Goal: Contribute content: Add original content to the website for others to see

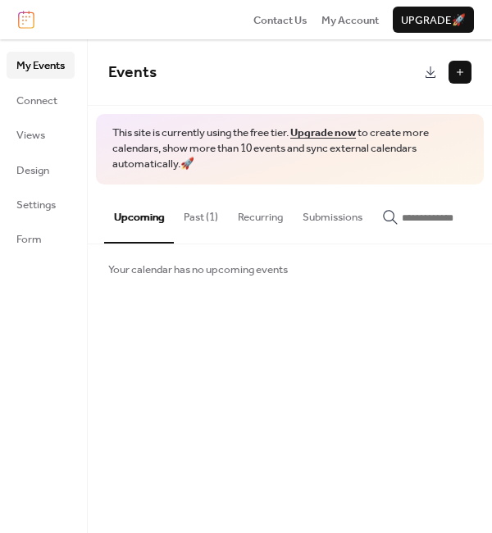
click at [453, 70] on button at bounding box center [459, 72] width 23 height 23
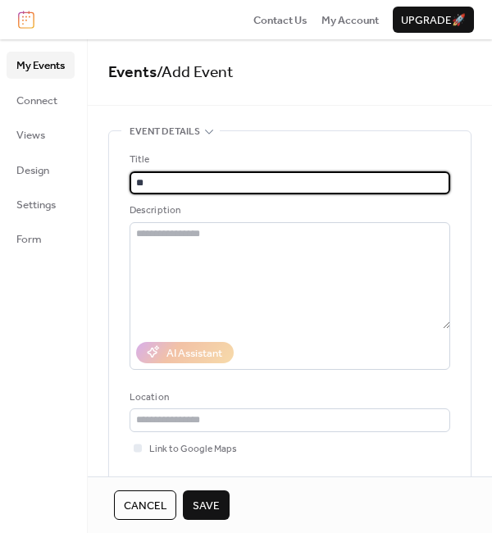
type input "*"
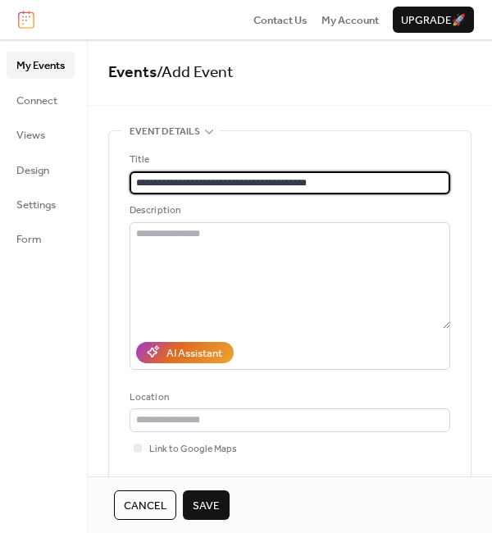
type input "**********"
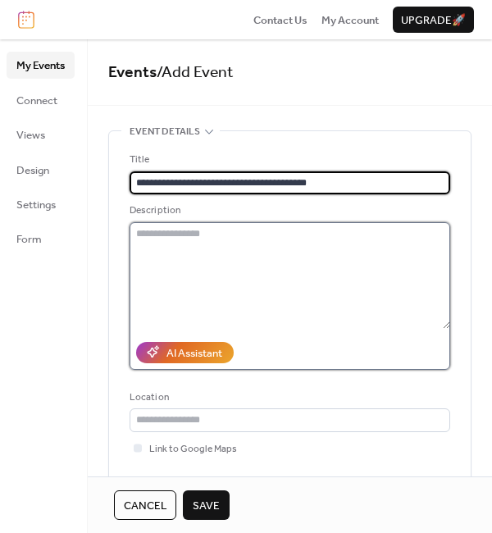
click at [150, 236] on textarea at bounding box center [289, 275] width 320 height 107
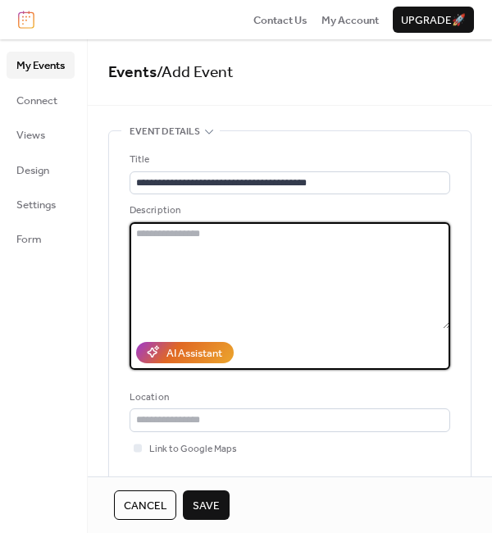
paste textarea "**********"
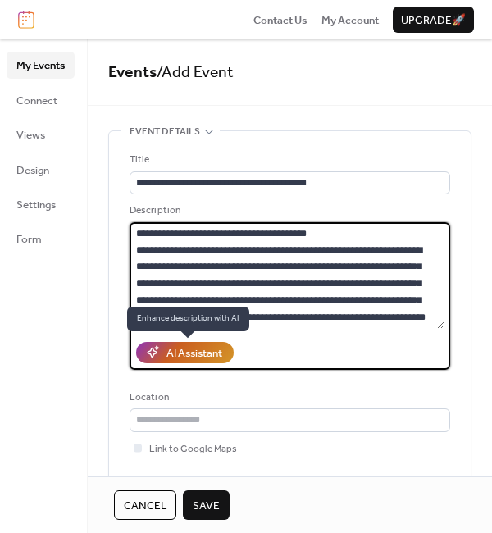
scroll to position [1954, 0]
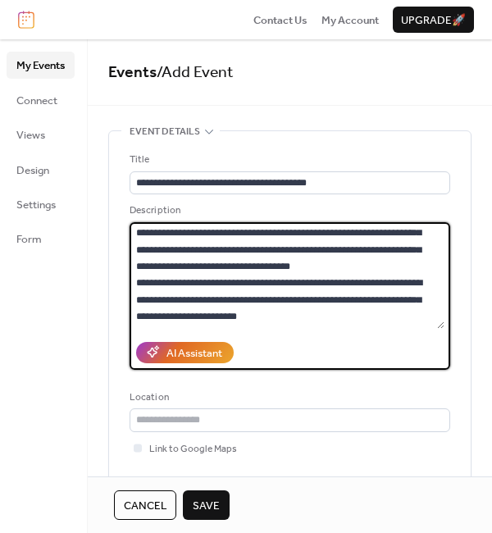
click at [297, 272] on textarea at bounding box center [286, 275] width 315 height 107
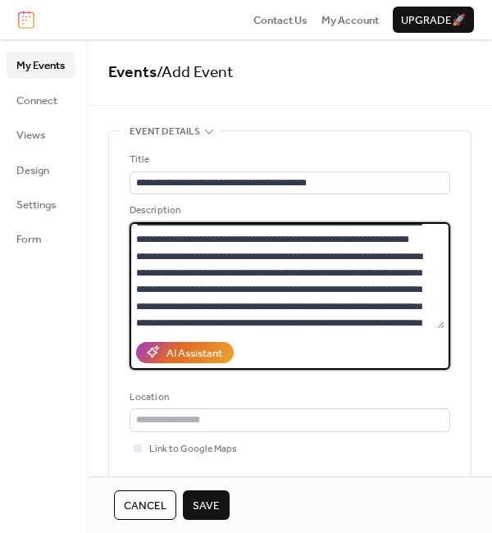
scroll to position [0, 0]
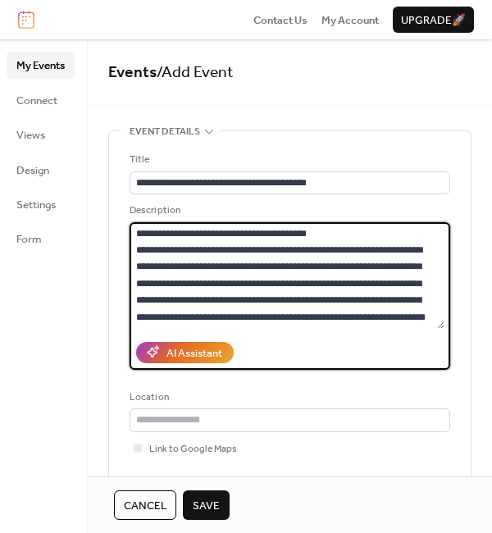
click at [360, 234] on textarea at bounding box center [286, 275] width 315 height 107
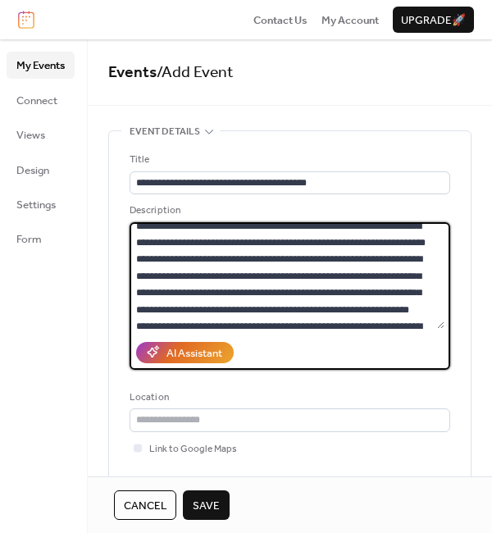
scroll to position [93, 0]
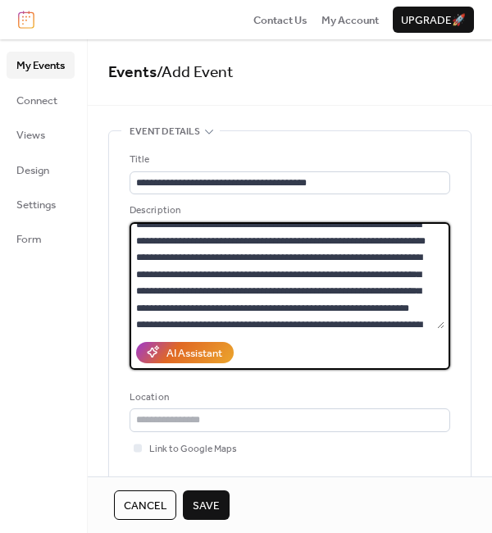
click at [291, 257] on textarea at bounding box center [286, 275] width 315 height 107
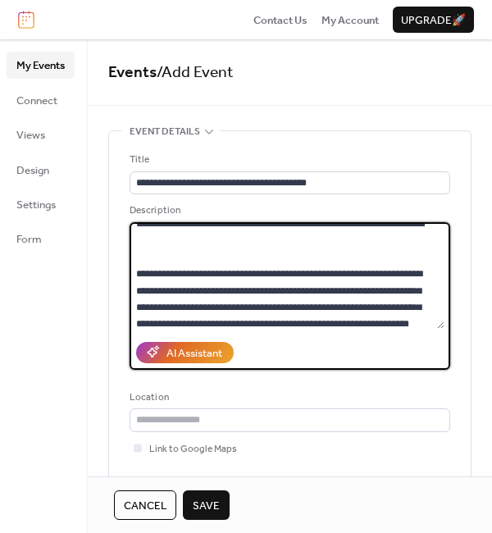
scroll to position [126, 0]
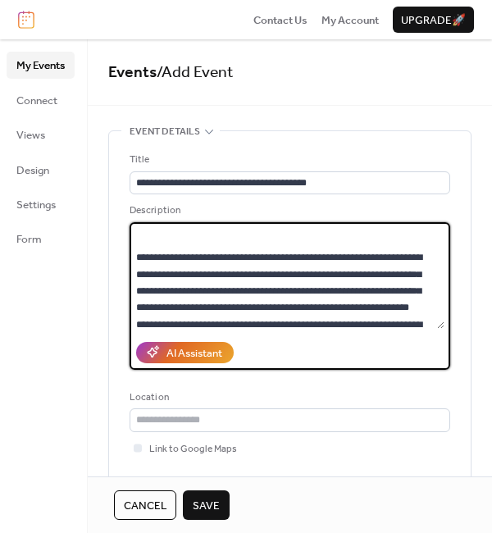
click at [440, 312] on textarea at bounding box center [286, 275] width 315 height 107
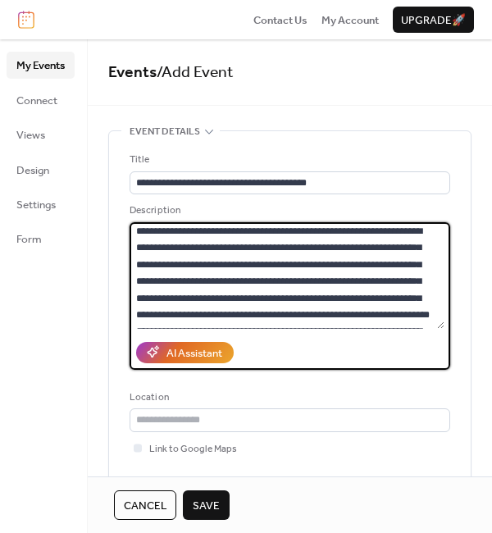
click at [310, 251] on textarea at bounding box center [286, 275] width 315 height 107
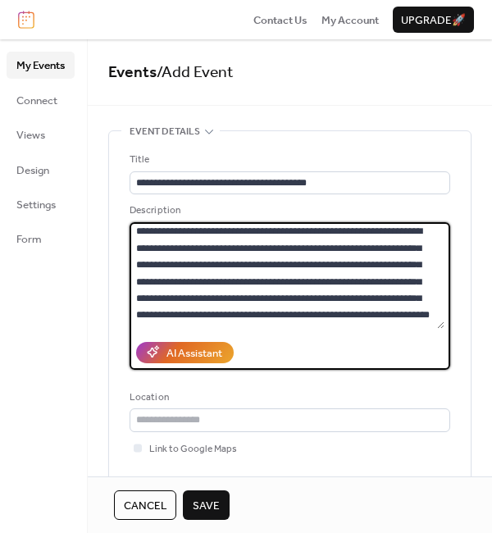
scroll to position [329, 0]
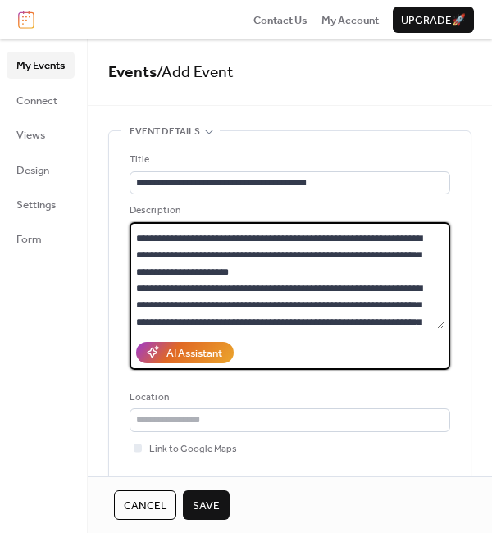
click at [350, 267] on textarea at bounding box center [286, 275] width 315 height 107
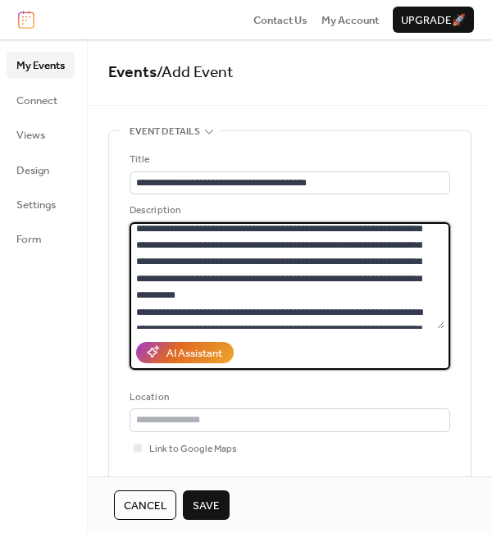
click at [317, 234] on textarea at bounding box center [286, 275] width 315 height 107
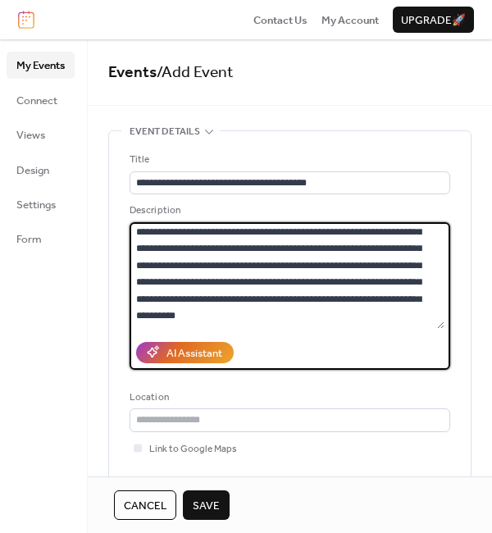
scroll to position [562, 0]
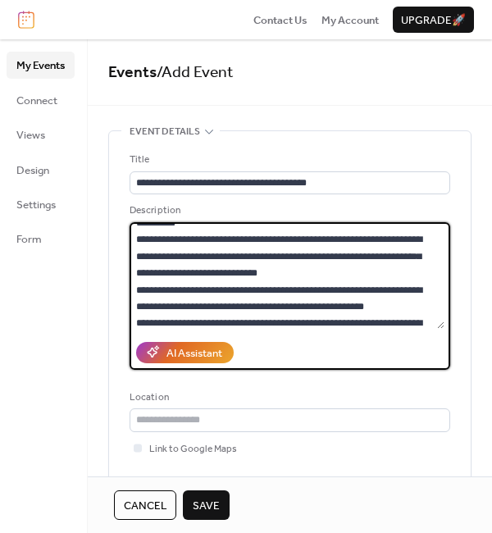
click at [237, 288] on textarea at bounding box center [286, 275] width 315 height 107
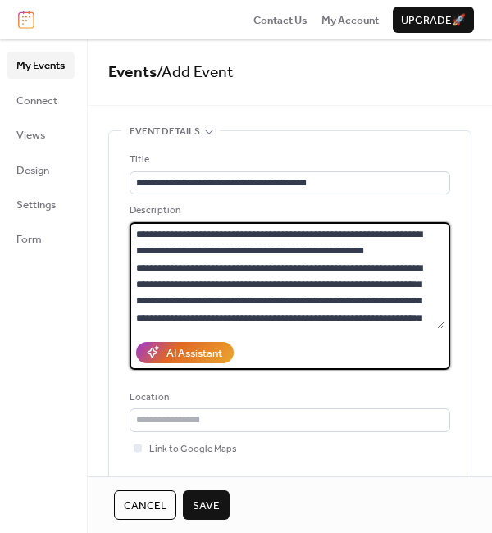
scroll to position [706, 0]
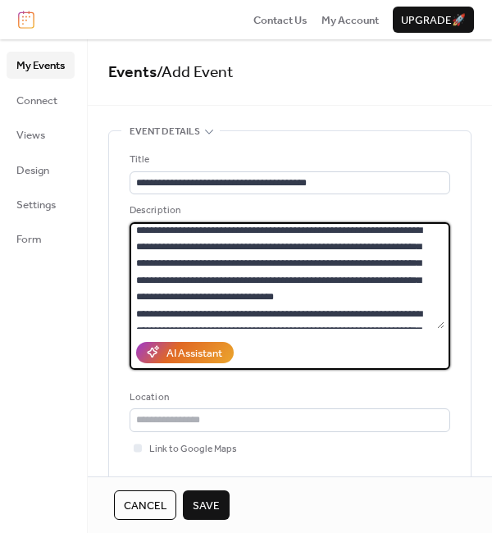
click at [371, 244] on textarea at bounding box center [286, 275] width 315 height 107
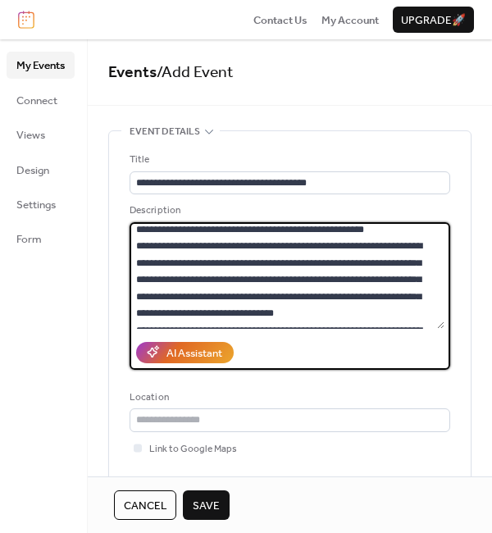
scroll to position [739, 0]
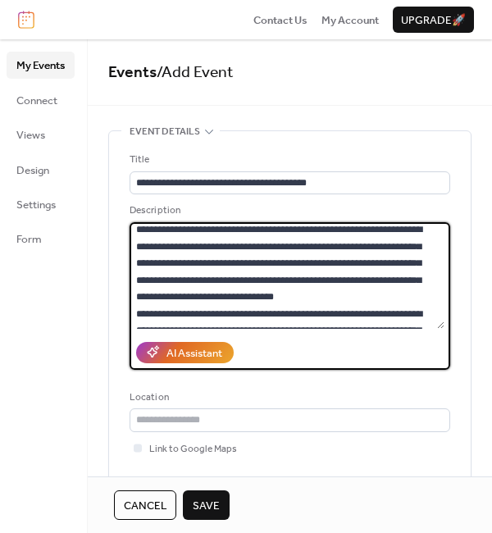
click at [415, 280] on textarea at bounding box center [286, 275] width 315 height 107
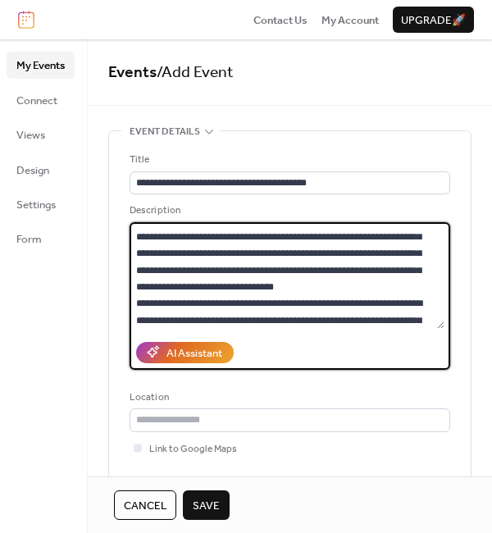
scroll to position [833, 0]
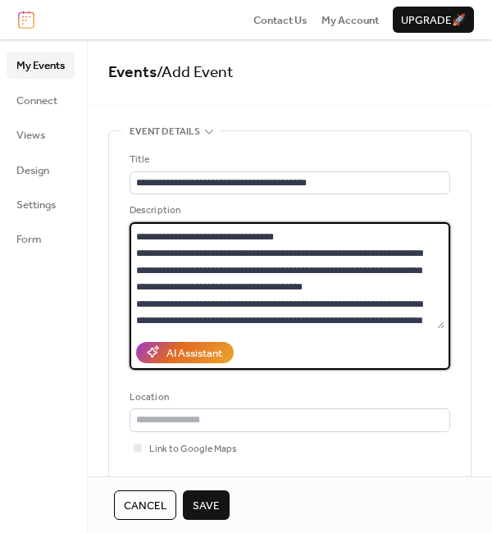
click at [430, 306] on textarea at bounding box center [286, 275] width 315 height 107
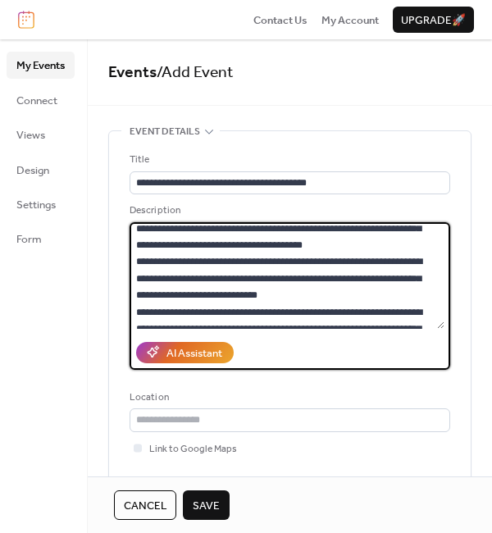
scroll to position [960, 0]
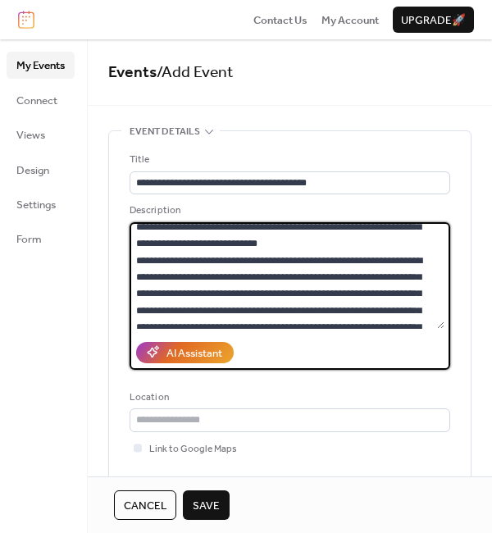
click at [399, 255] on textarea at bounding box center [286, 275] width 315 height 107
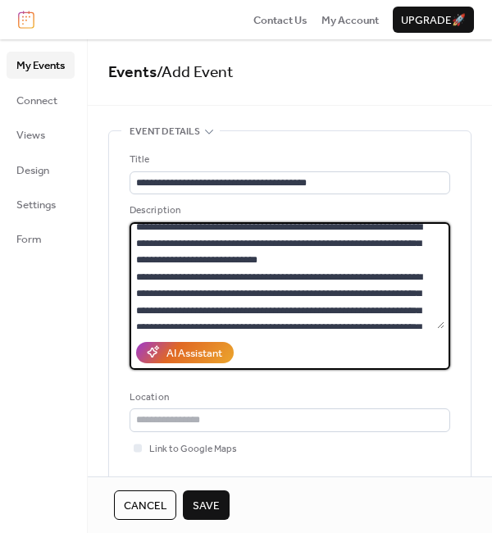
scroll to position [1010, 0]
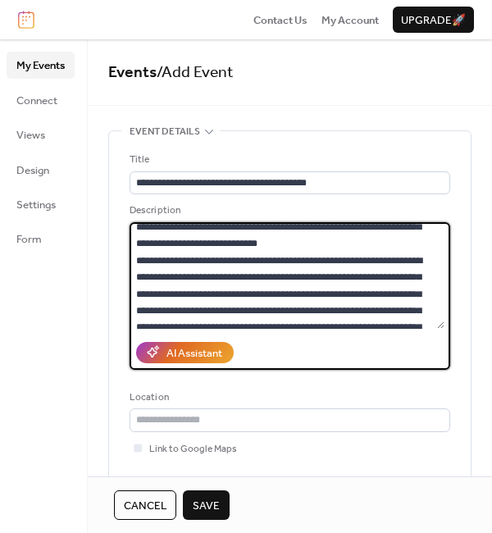
click at [289, 312] on textarea at bounding box center [286, 275] width 315 height 107
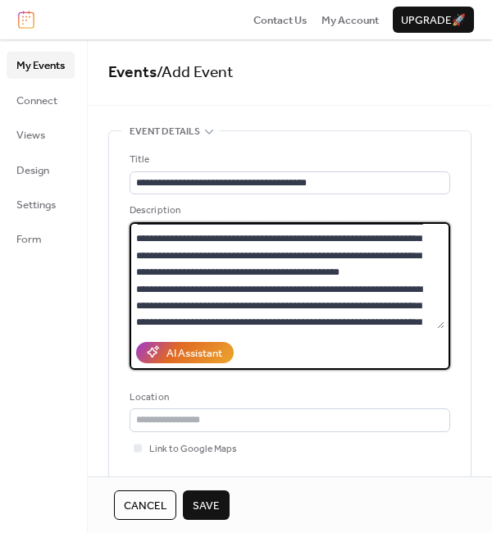
scroll to position [1230, 0]
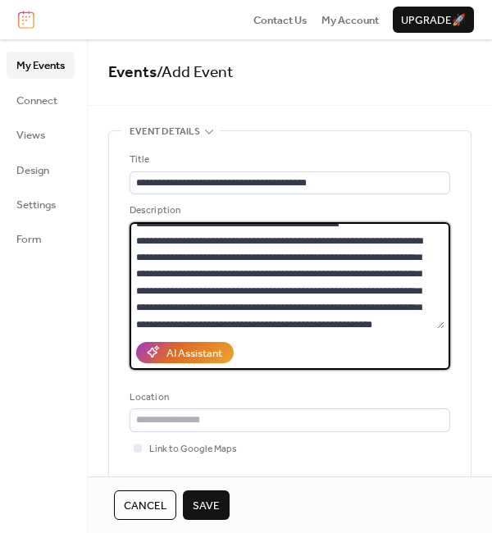
click at [202, 243] on textarea at bounding box center [286, 275] width 315 height 107
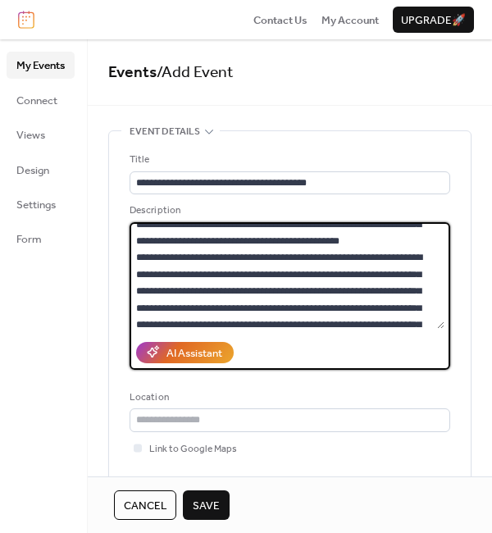
scroll to position [1263, 0]
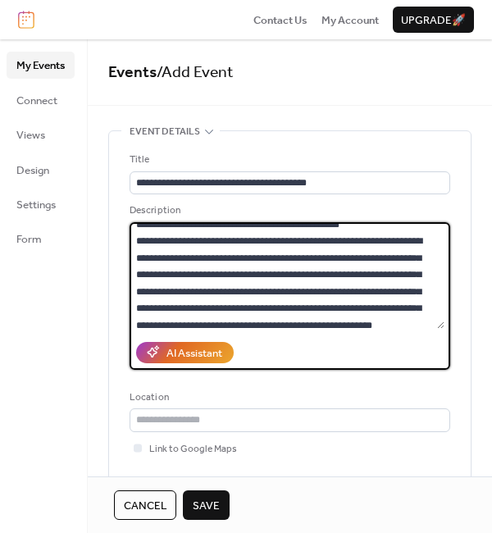
click at [440, 314] on textarea at bounding box center [286, 275] width 315 height 107
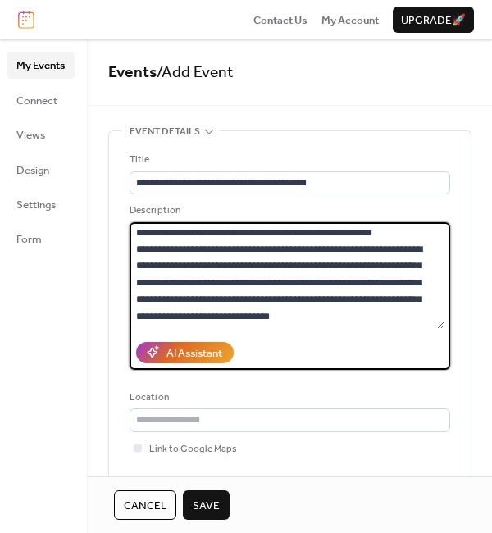
click at [202, 230] on textarea at bounding box center [286, 275] width 315 height 107
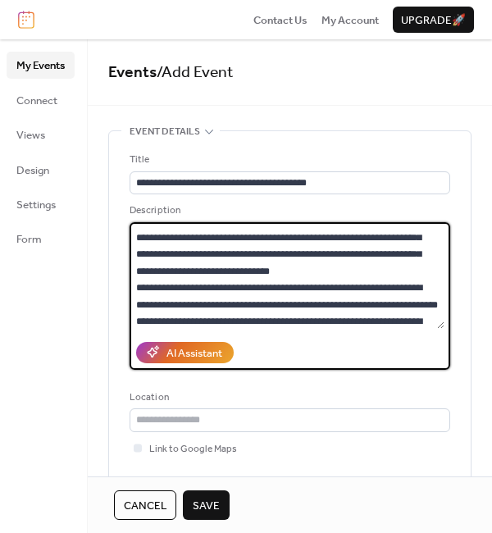
scroll to position [1500, 0]
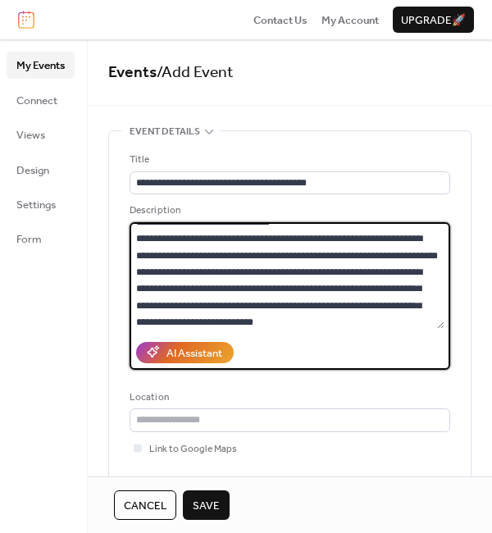
click at [241, 262] on textarea at bounding box center [286, 275] width 315 height 107
click at [247, 256] on textarea at bounding box center [286, 275] width 315 height 107
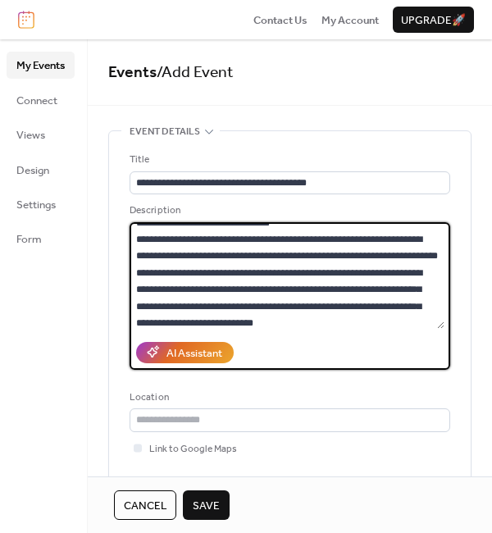
scroll to position [1625, 0]
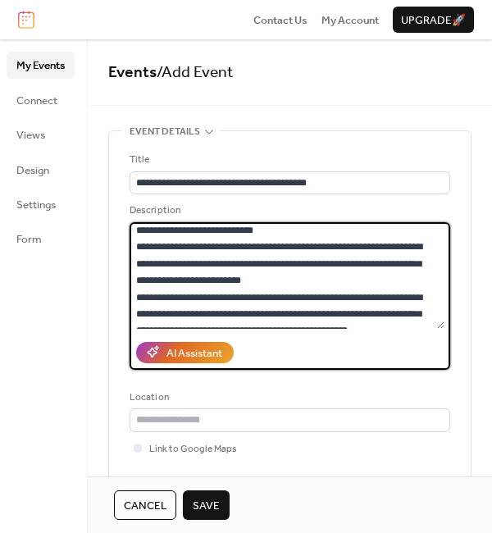
click at [240, 262] on textarea at bounding box center [286, 275] width 315 height 107
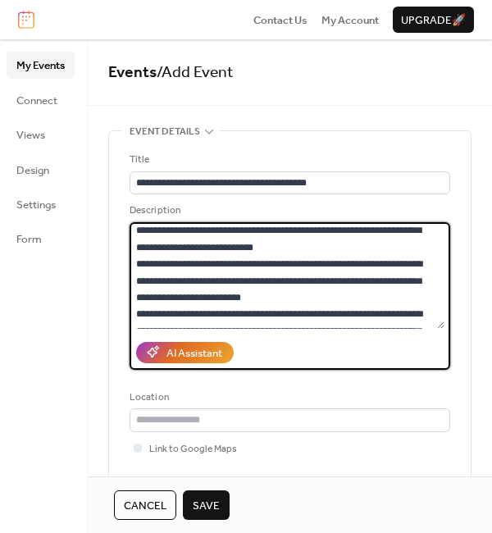
scroll to position [1658, 0]
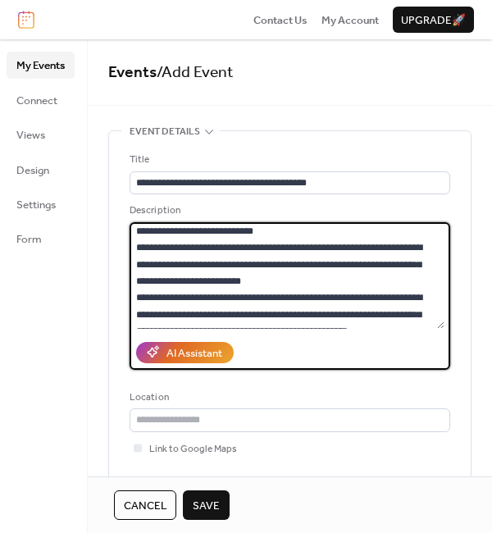
click at [216, 312] on textarea at bounding box center [286, 275] width 315 height 107
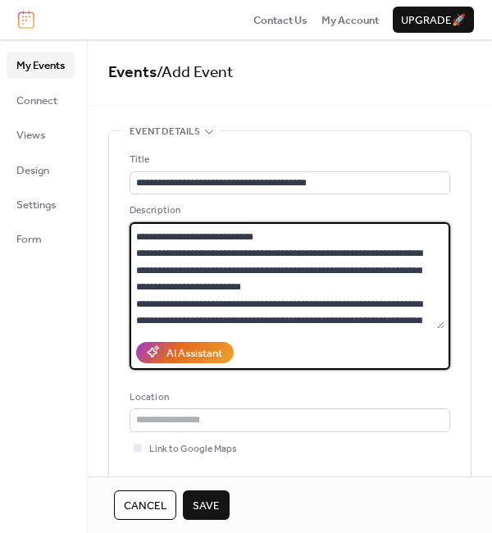
scroll to position [1796, 0]
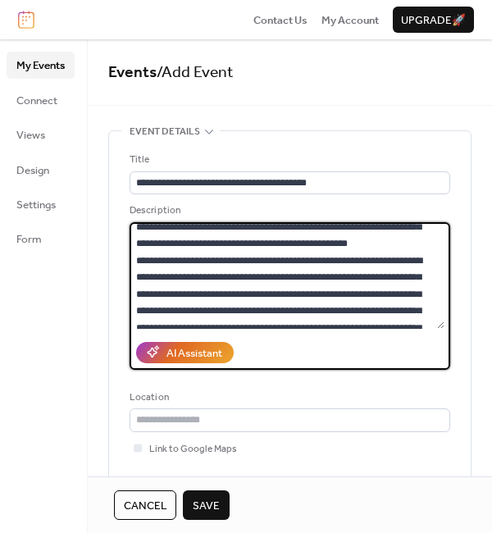
click at [395, 291] on textarea at bounding box center [286, 275] width 315 height 107
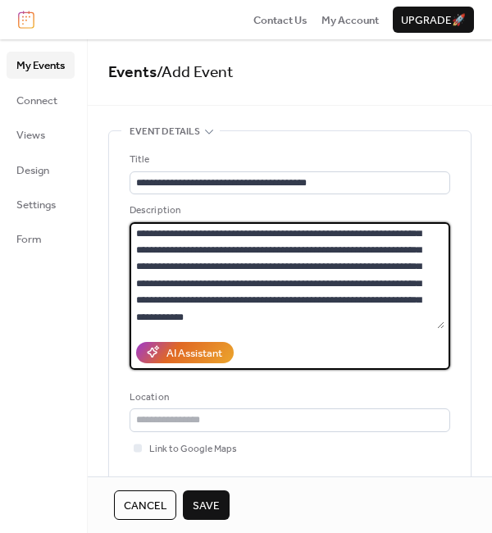
scroll to position [1939, 0]
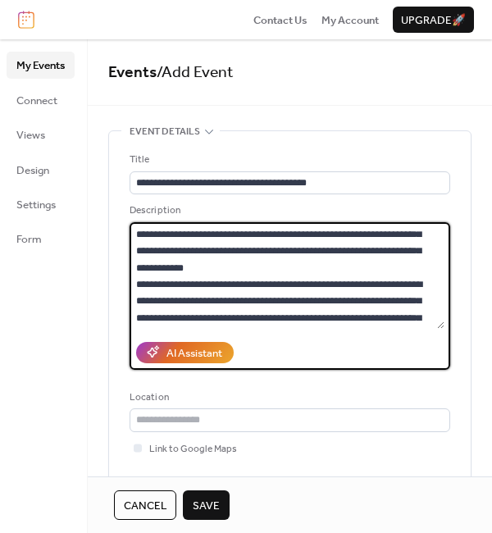
click at [326, 248] on textarea at bounding box center [286, 275] width 315 height 107
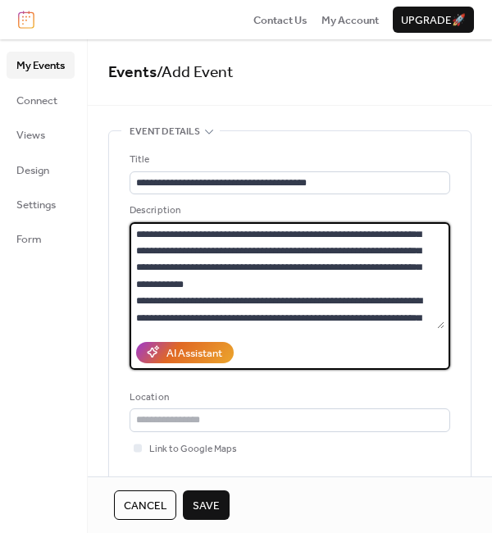
scroll to position [1989, 0]
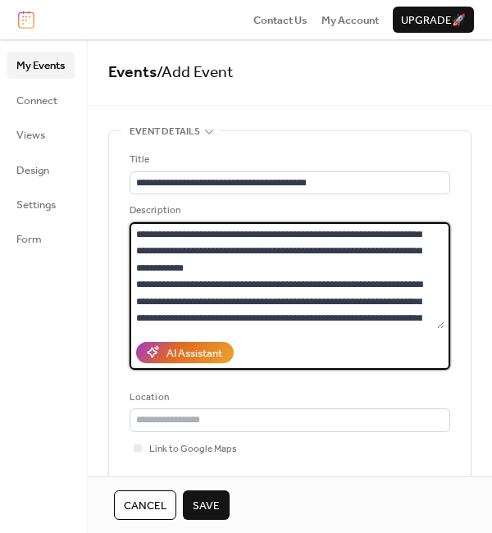
click at [425, 297] on textarea at bounding box center [286, 275] width 315 height 107
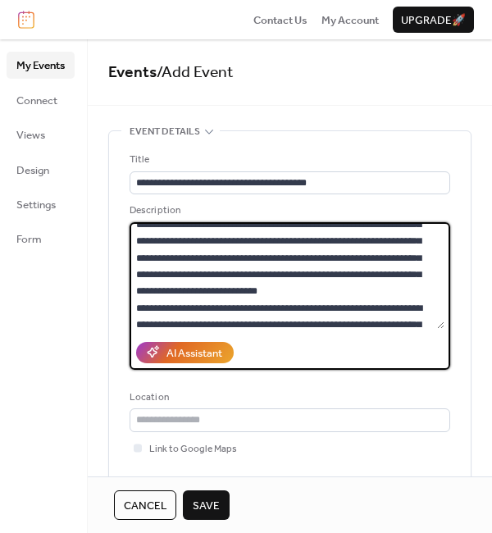
scroll to position [2209, 0]
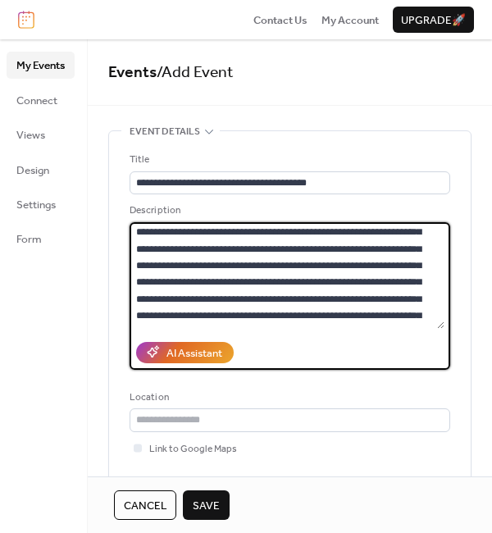
click at [371, 229] on textarea at bounding box center [286, 275] width 315 height 107
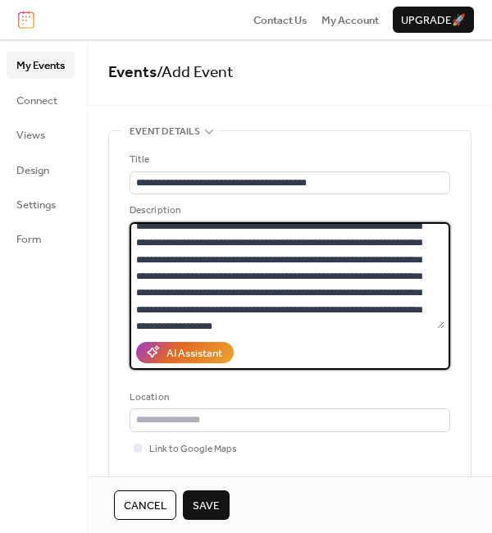
scroll to position [2319, 0]
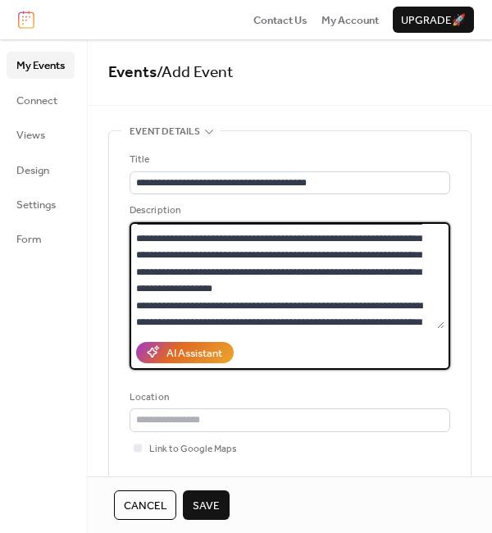
click at [409, 265] on textarea at bounding box center [286, 275] width 315 height 107
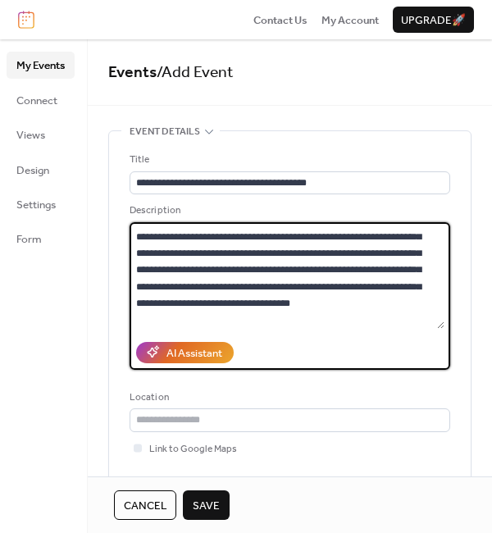
scroll to position [2555, 0]
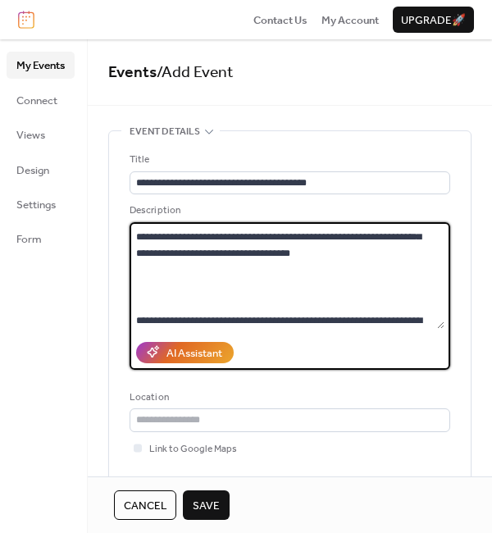
click at [235, 283] on textarea at bounding box center [286, 275] width 315 height 107
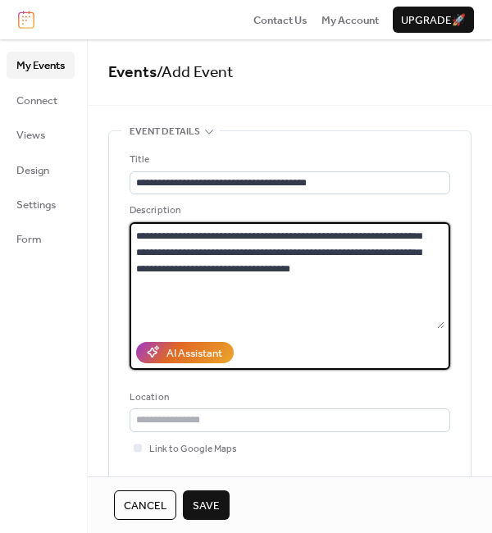
scroll to position [2622, 0]
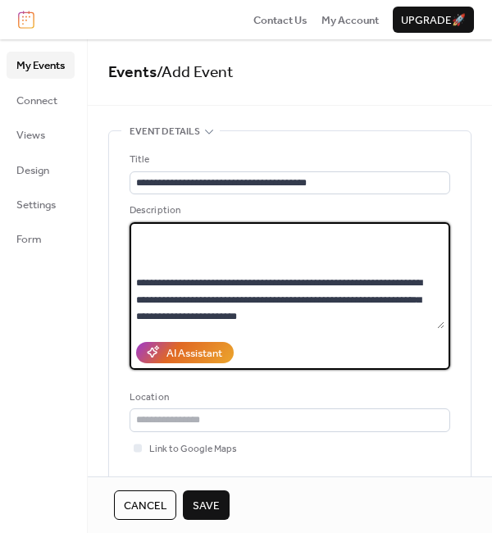
drag, startPoint x: 440, startPoint y: 307, endPoint x: 443, endPoint y: 316, distance: 9.6
click at [443, 316] on textarea at bounding box center [286, 275] width 315 height 107
click at [369, 316] on textarea at bounding box center [286, 275] width 315 height 107
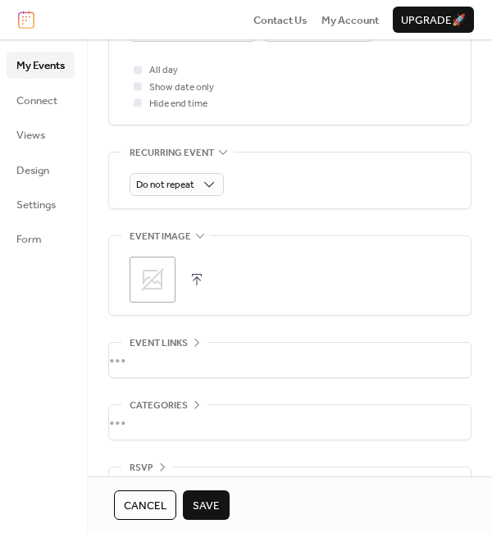
scroll to position [676, 0]
type textarea "**********"
click at [151, 281] on icon at bounding box center [152, 279] width 26 height 26
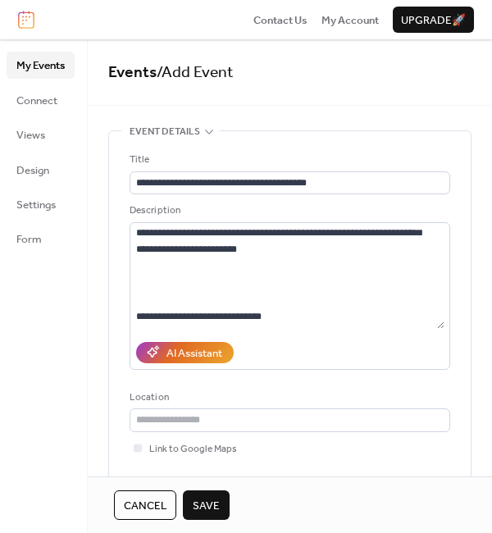
scroll to position [2872, 0]
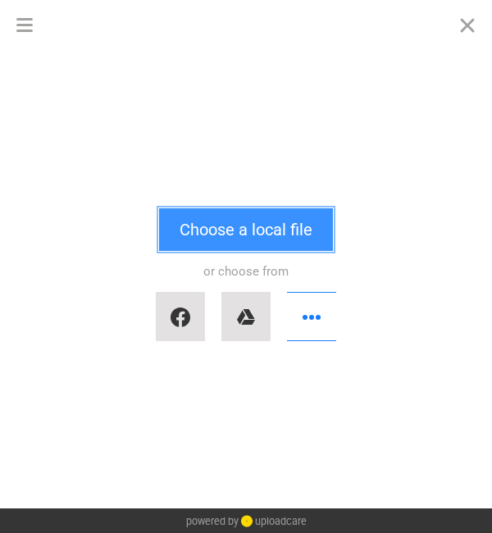
click at [206, 238] on button "Choose a local file" at bounding box center [246, 229] width 174 height 43
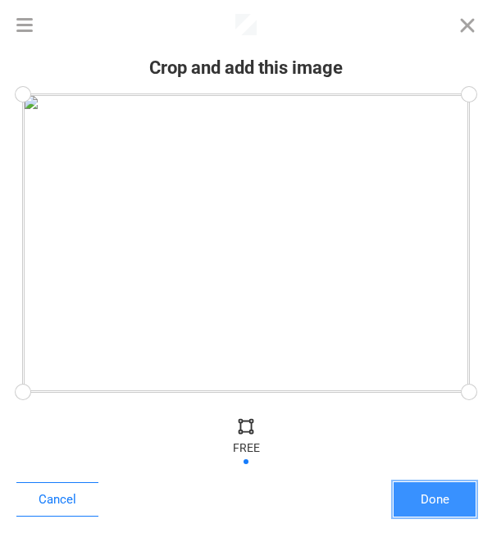
click at [428, 493] on button "Done" at bounding box center [434, 499] width 82 height 34
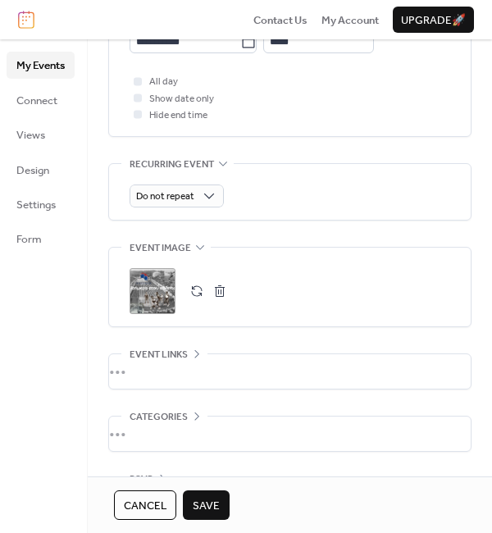
scroll to position [634, 0]
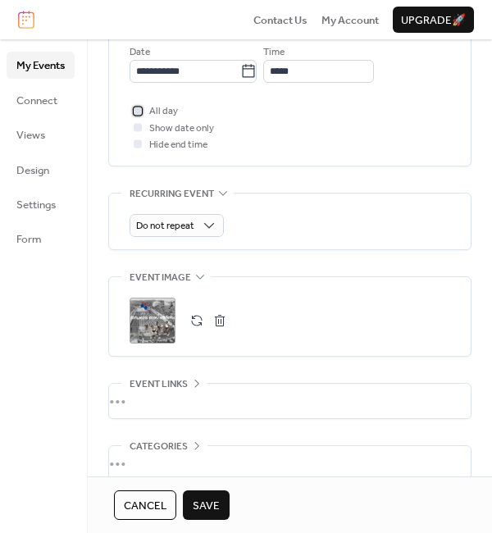
click at [137, 109] on div at bounding box center [138, 111] width 8 height 8
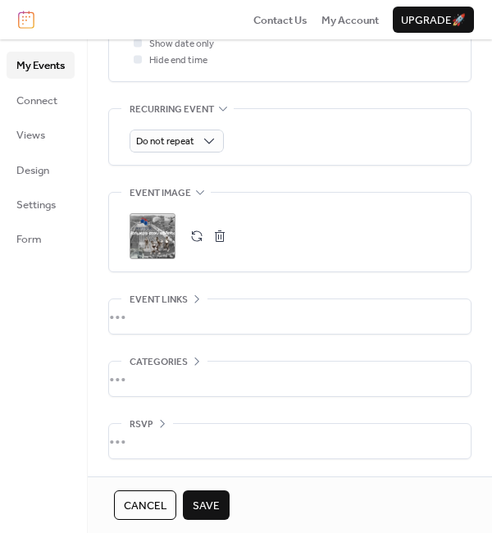
click at [216, 508] on span "Save" at bounding box center [206, 505] width 27 height 16
